Goal: Information Seeking & Learning: Learn about a topic

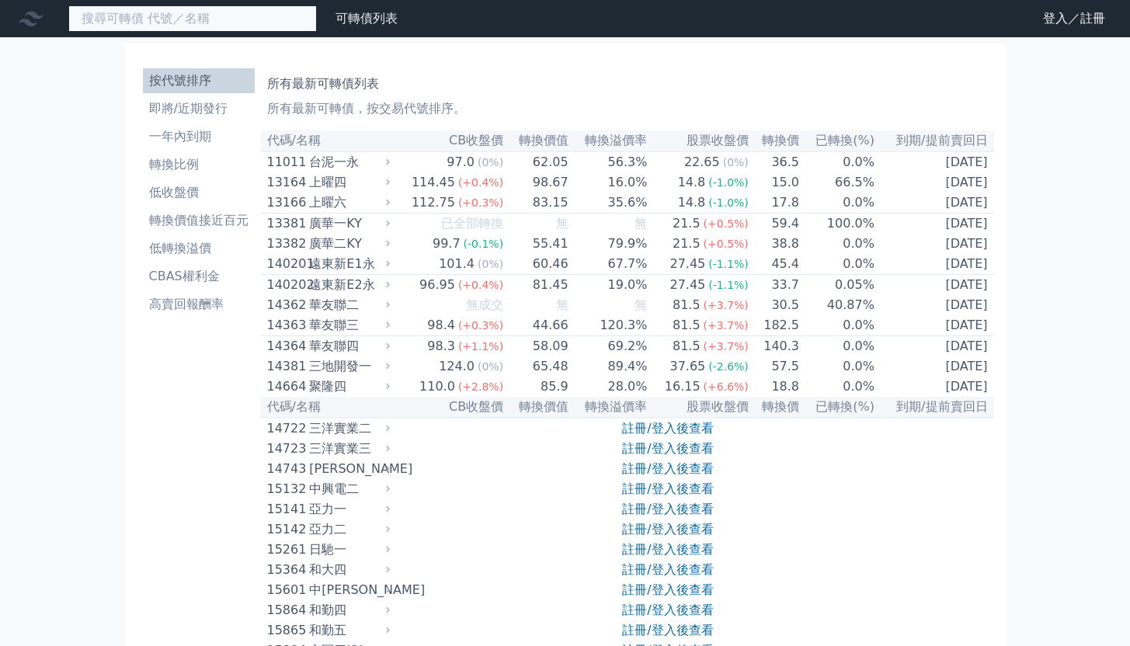
click at [238, 30] on input at bounding box center [192, 18] width 249 height 26
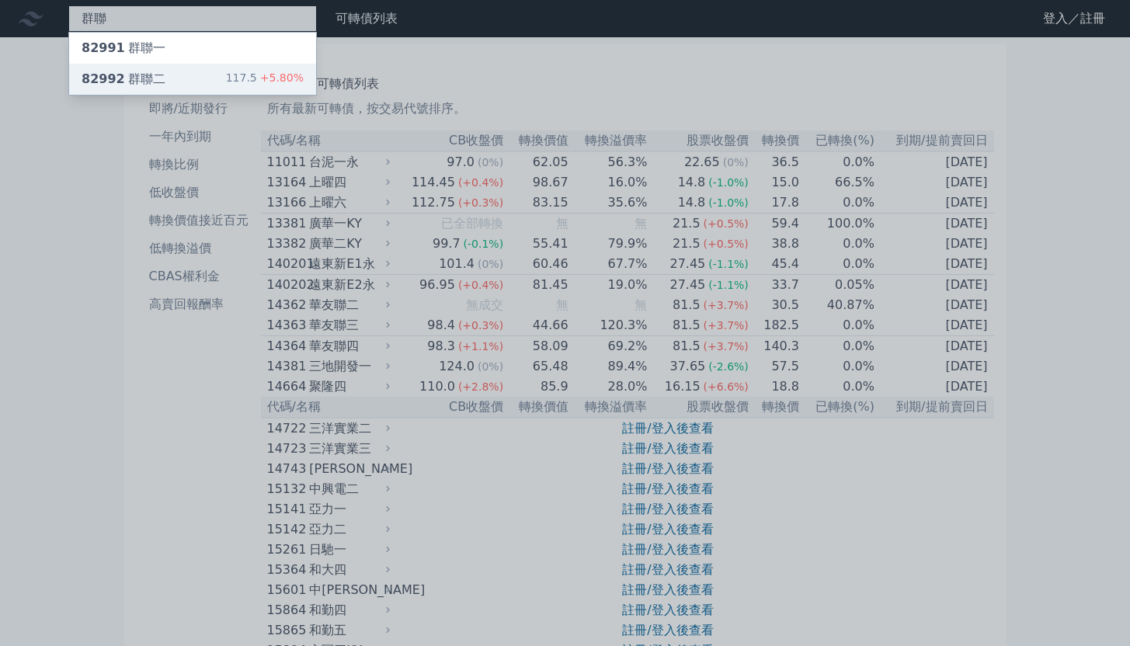
type input "群聯"
click at [231, 76] on div "82992 群聯二 117.5 +5.80%" at bounding box center [192, 79] width 247 height 31
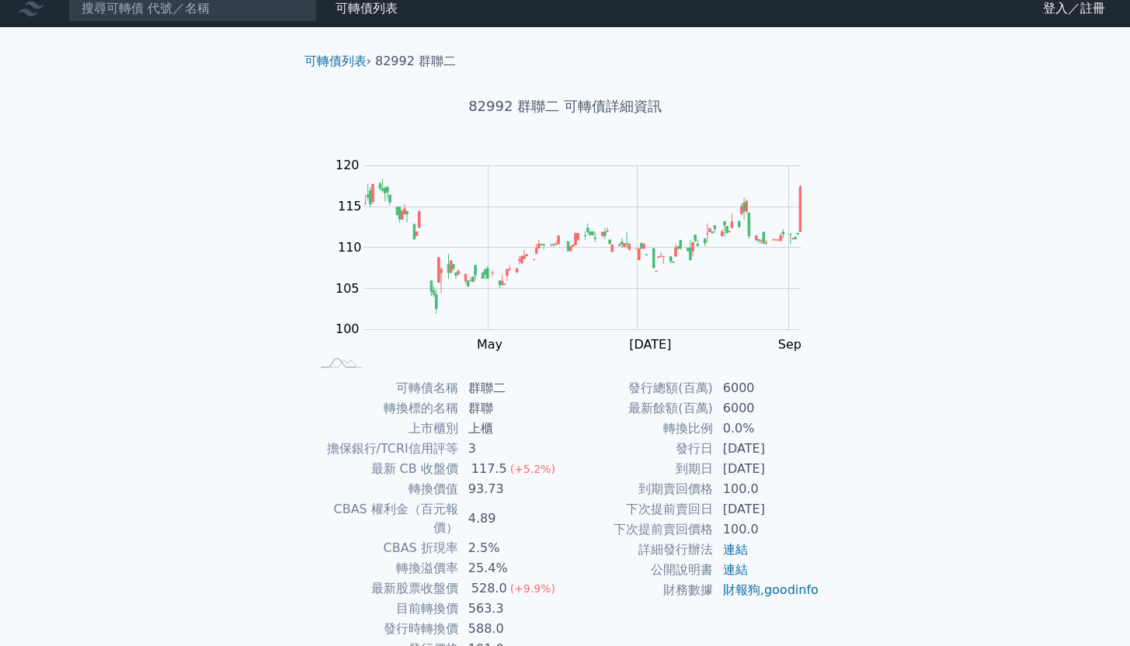
scroll to position [30, 0]
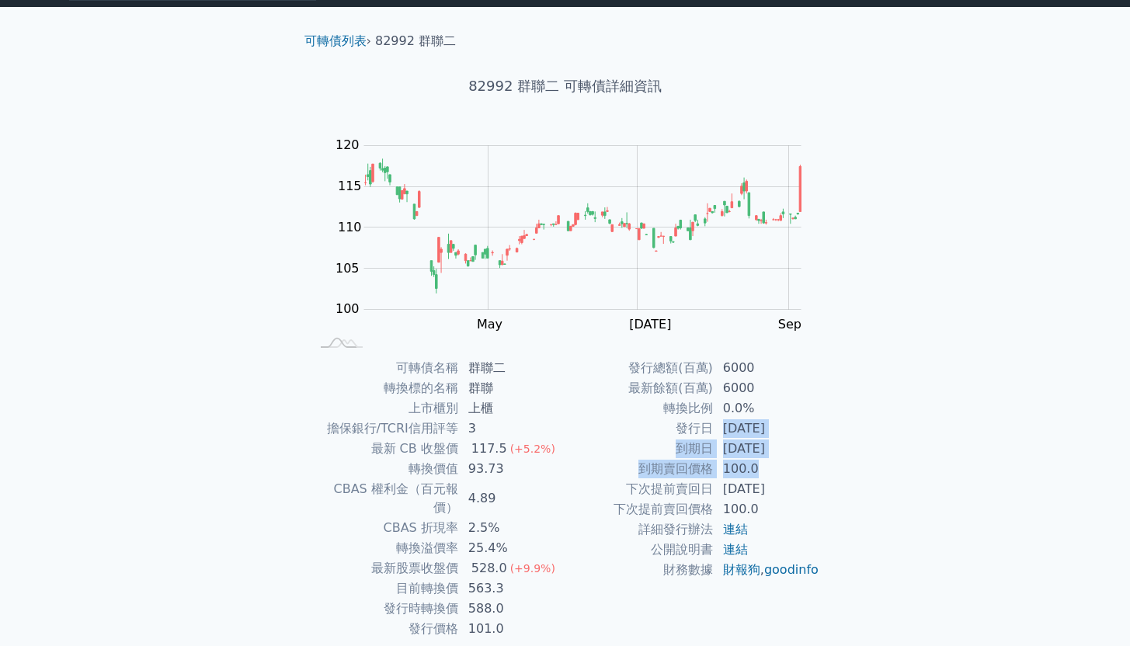
drag, startPoint x: 725, startPoint y: 423, endPoint x: 754, endPoint y: 468, distance: 53.9
click at [754, 468] on tbody "發行總額(百萬) 6000 最新餘額(百萬) 6000 轉換比例 0.0% 發行日 [DATE] 到期日 [DATE] 到期賣回價格 100.0 下次提前賣回…" at bounding box center [693, 469] width 255 height 222
click at [754, 468] on td "100.0" at bounding box center [767, 469] width 106 height 20
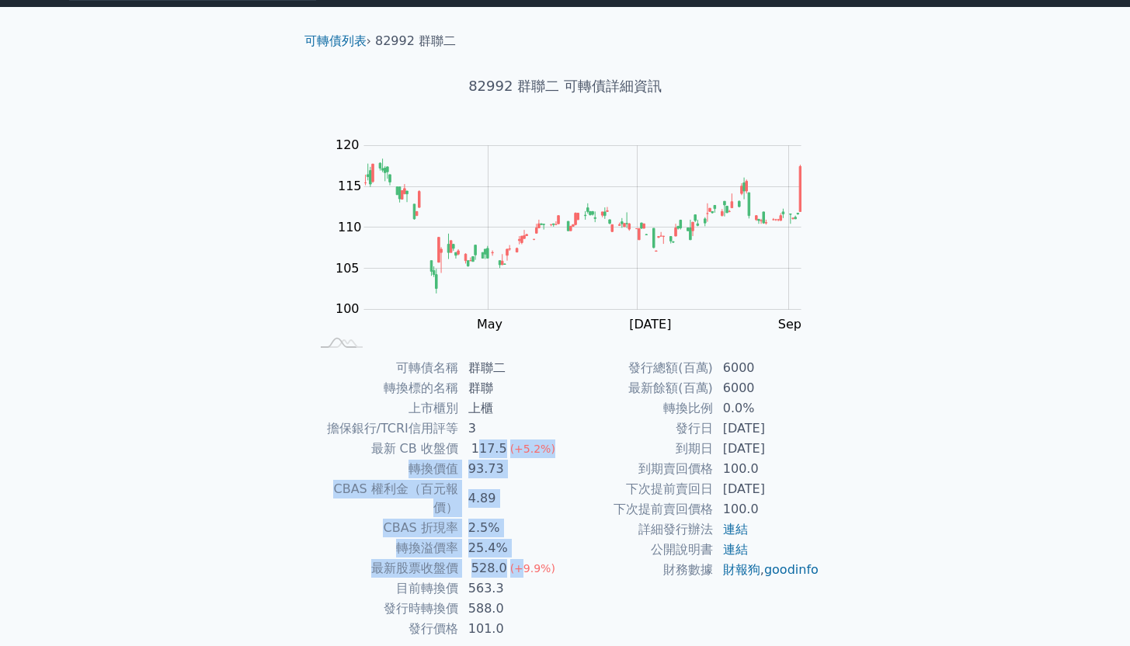
drag, startPoint x: 477, startPoint y: 455, endPoint x: 518, endPoint y: 545, distance: 99.1
click at [518, 545] on tbody "可轉債名稱 群聯二 轉換標的名稱 群聯 上市櫃別 上櫃 擔保銀行/TCRI信用評等 3 最新 CB 收盤價 117.5 (+5.2%) 轉換價值 93.73 …" at bounding box center [438, 498] width 255 height 281
click at [518, 562] on span "(+9.9%)" at bounding box center [532, 568] width 45 height 12
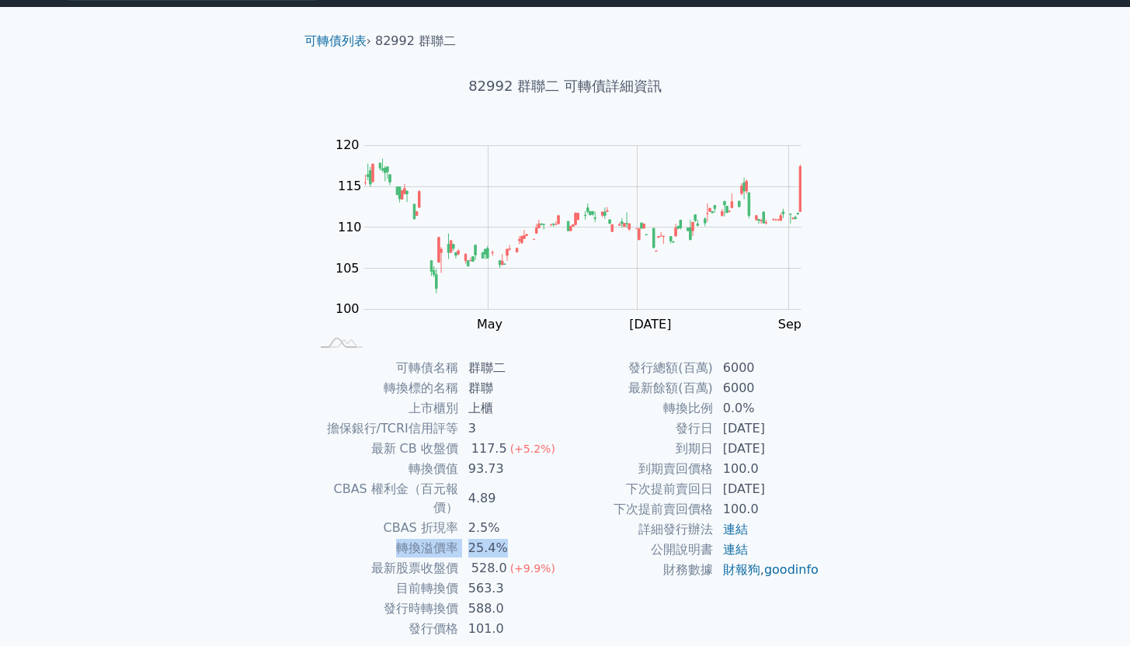
drag, startPoint x: 512, startPoint y: 537, endPoint x: 508, endPoint y: 501, distance: 35.9
click at [508, 501] on tbody "可轉債名稱 群聯二 轉換標的名稱 群聯 上市櫃別 上櫃 擔保銀行/TCRI信用評等 3 最新 CB 收盤價 117.5 (+5.2%) 轉換價值 93.73 …" at bounding box center [438, 498] width 255 height 281
click at [508, 518] on td "2.5%" at bounding box center [512, 528] width 106 height 20
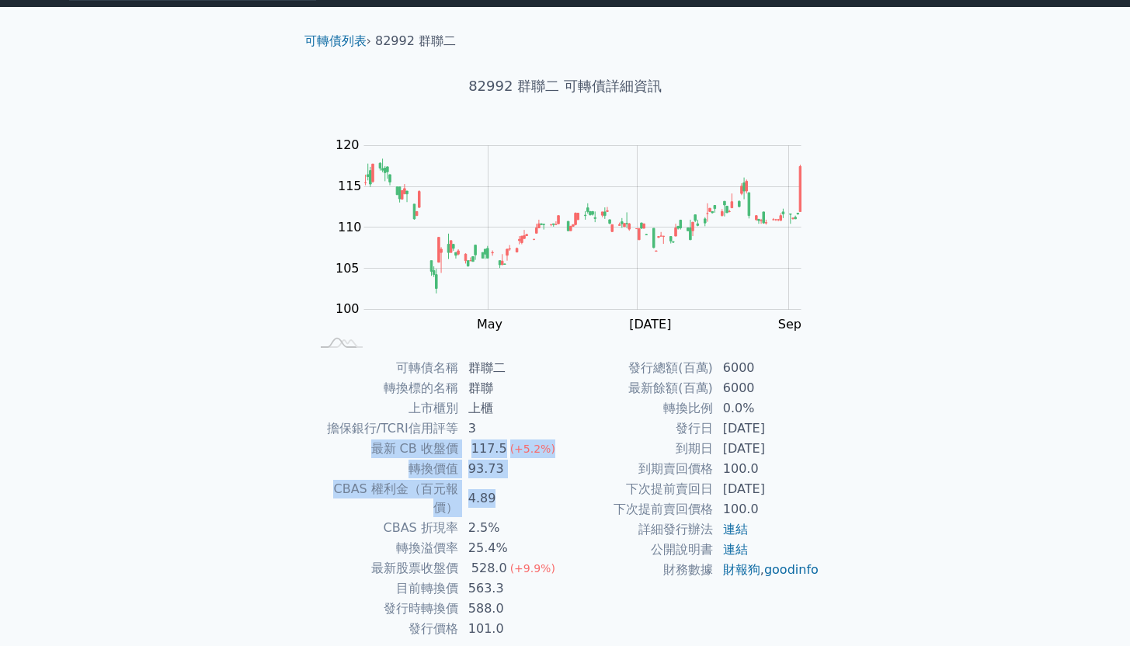
drag, startPoint x: 496, startPoint y: 437, endPoint x: 512, endPoint y: 496, distance: 61.3
click at [512, 496] on tbody "可轉債名稱 群聯二 轉換標的名稱 群聯 上市櫃別 上櫃 擔保銀行/TCRI信用評等 3 最新 CB 收盤價 117.5 (+5.2%) 轉換價值 93.73 …" at bounding box center [438, 498] width 255 height 281
click at [512, 496] on td "4.89" at bounding box center [512, 498] width 106 height 39
